Goal: Book appointment/travel/reservation

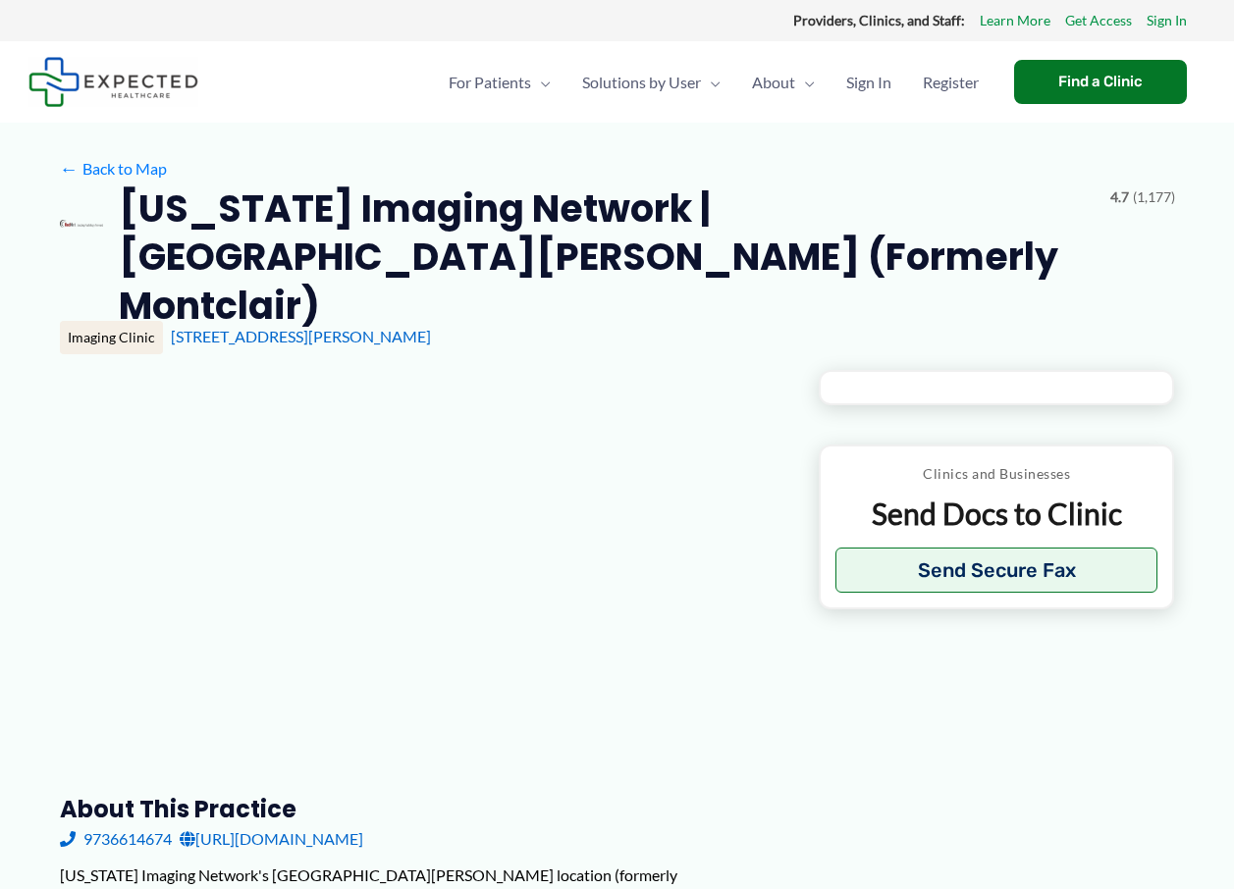
type input "**********"
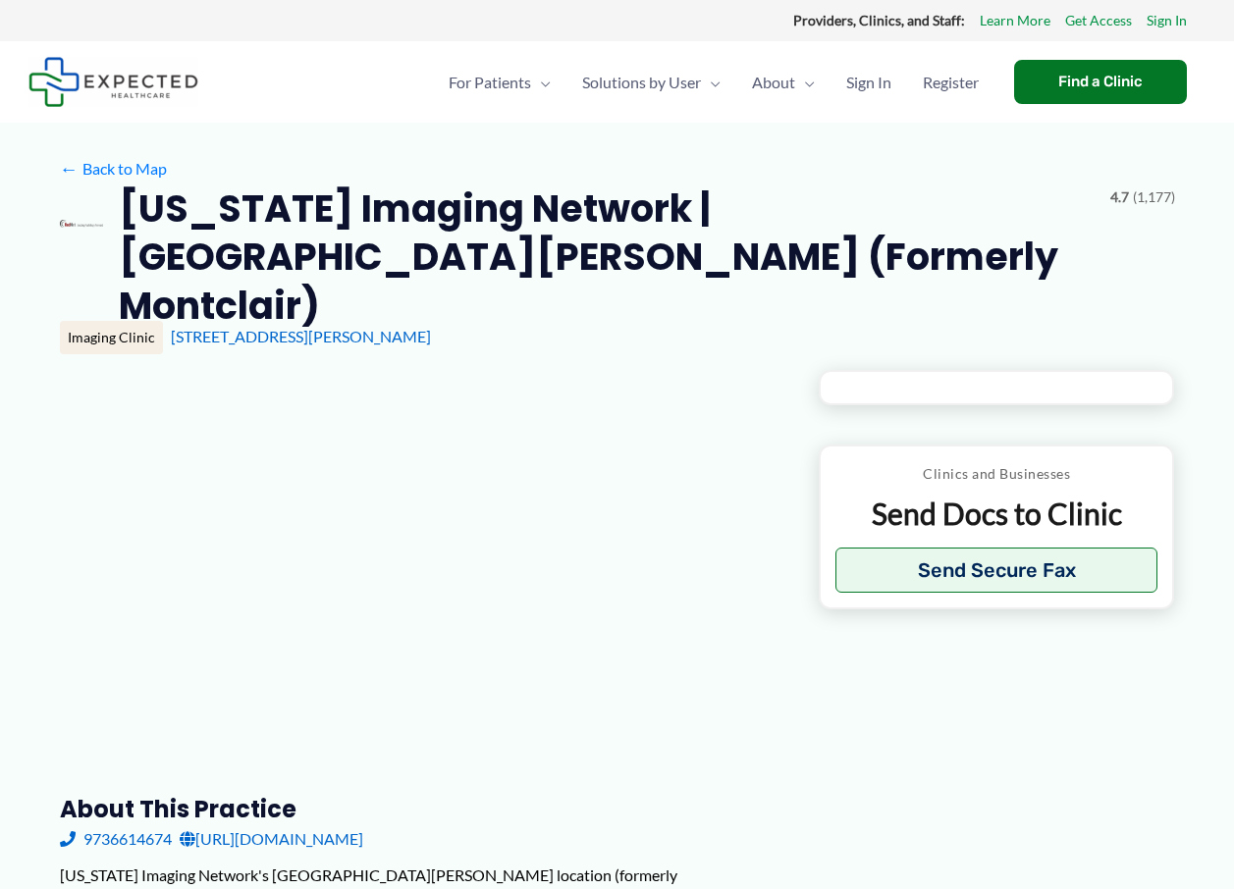
type input "**********"
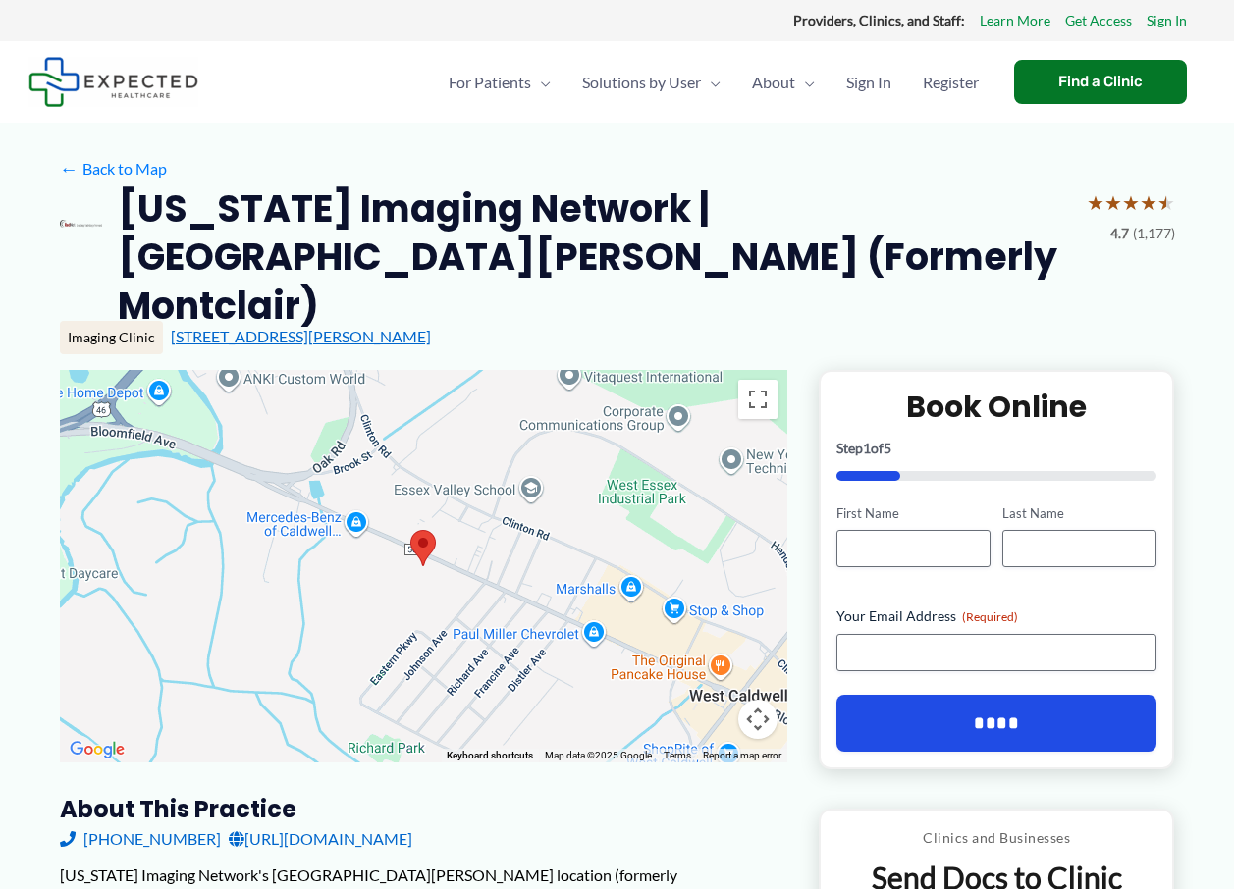
click at [431, 327] on link "[STREET_ADDRESS][PERSON_NAME]" at bounding box center [301, 336] width 260 height 19
